Goal: Task Accomplishment & Management: Manage account settings

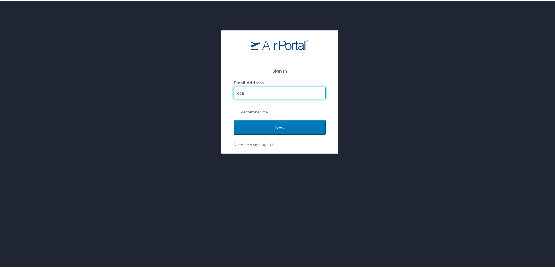
type input "[EMAIL_ADDRESS][DOMAIN_NAME]"
click at [234, 112] on label "Remember me" at bounding box center [280, 110] width 92 height 9
click at [234, 112] on input "Remember me" at bounding box center [236, 110] width 4 height 4
checkbox input "true"
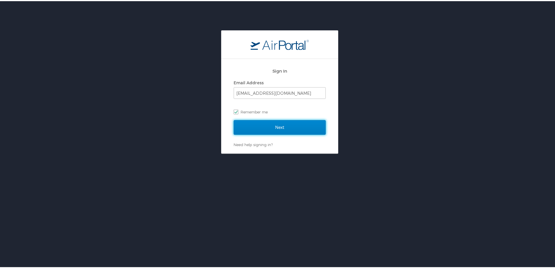
click at [277, 126] on input "Next" at bounding box center [280, 126] width 92 height 15
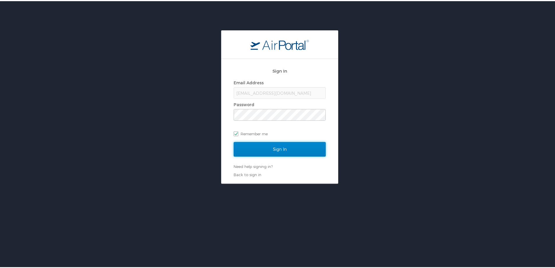
click at [279, 149] on input "Sign In" at bounding box center [280, 148] width 92 height 15
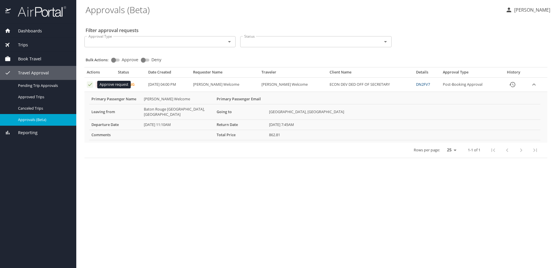
click at [90, 85] on icon "Approval table" at bounding box center [90, 84] width 4 height 3
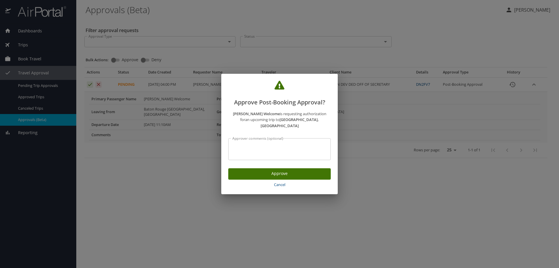
click at [288, 170] on span "Approve" at bounding box center [279, 173] width 93 height 7
